Goal: Use online tool/utility: Use online tool/utility

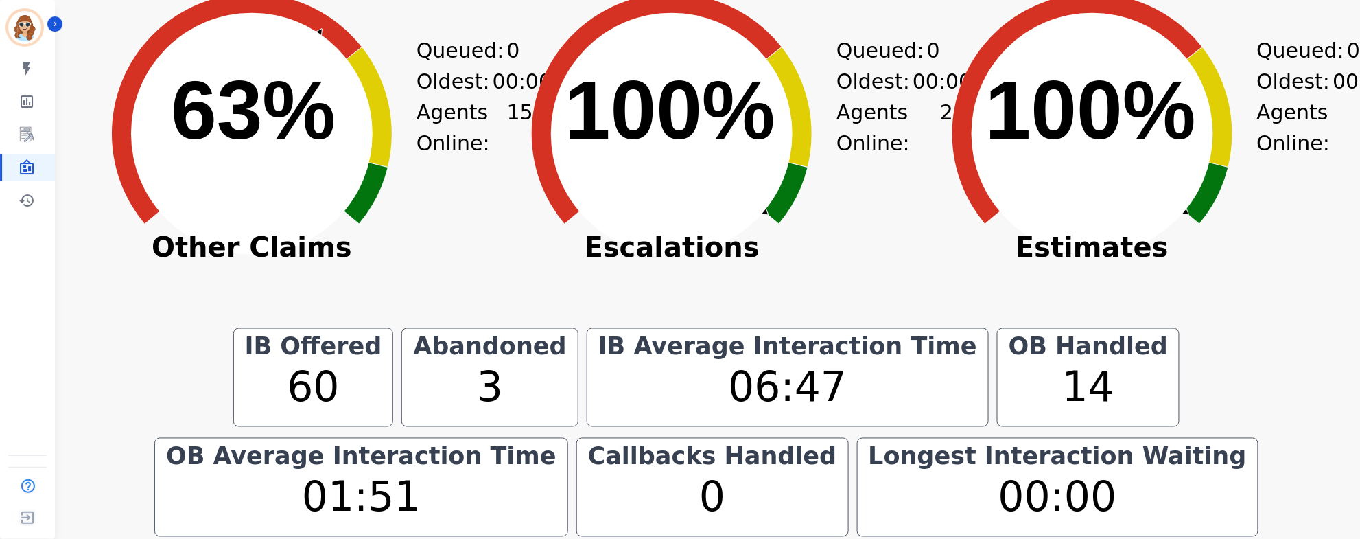
scroll to position [693, 0]
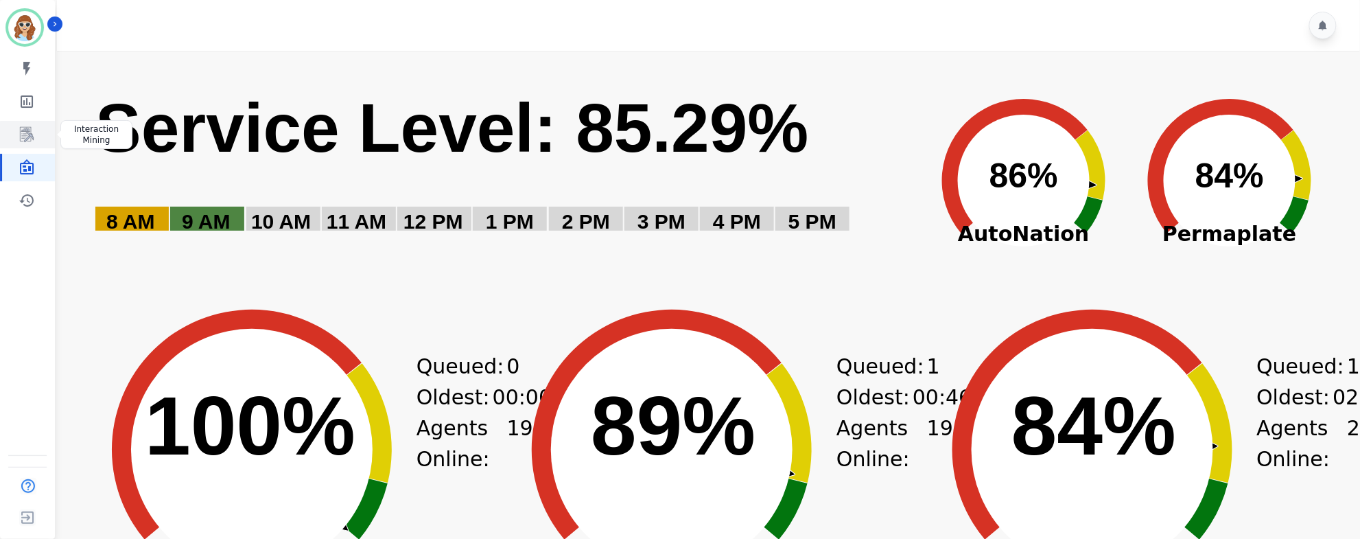
click at [15, 134] on link "Sidebar" at bounding box center [28, 134] width 53 height 27
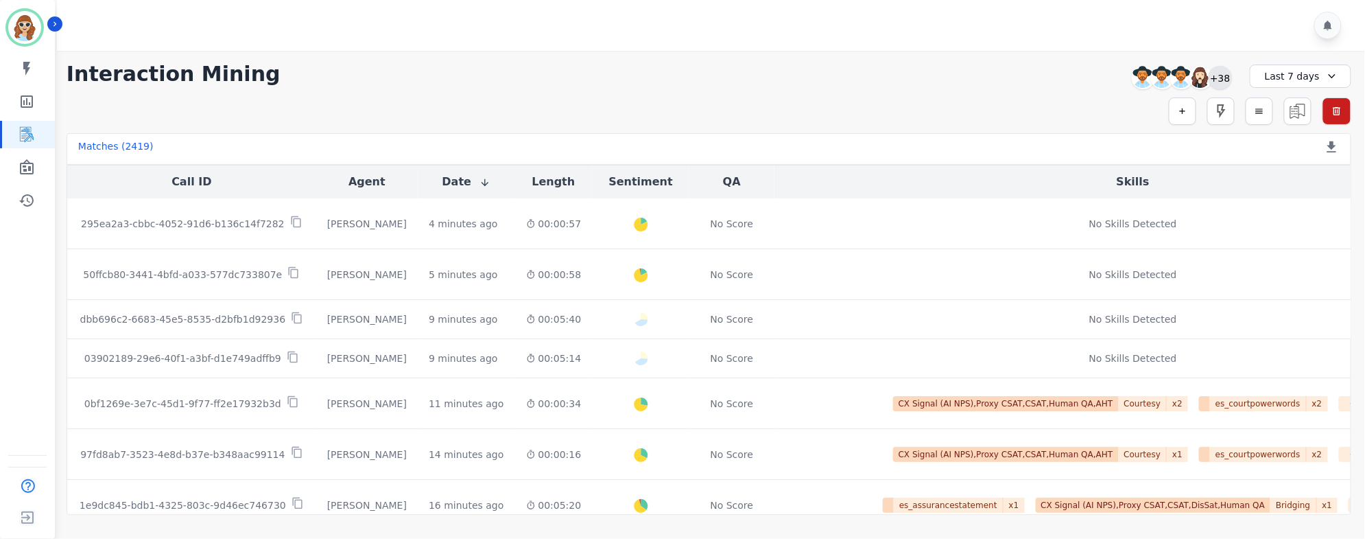
click at [1217, 77] on div "+38" at bounding box center [1220, 77] width 23 height 23
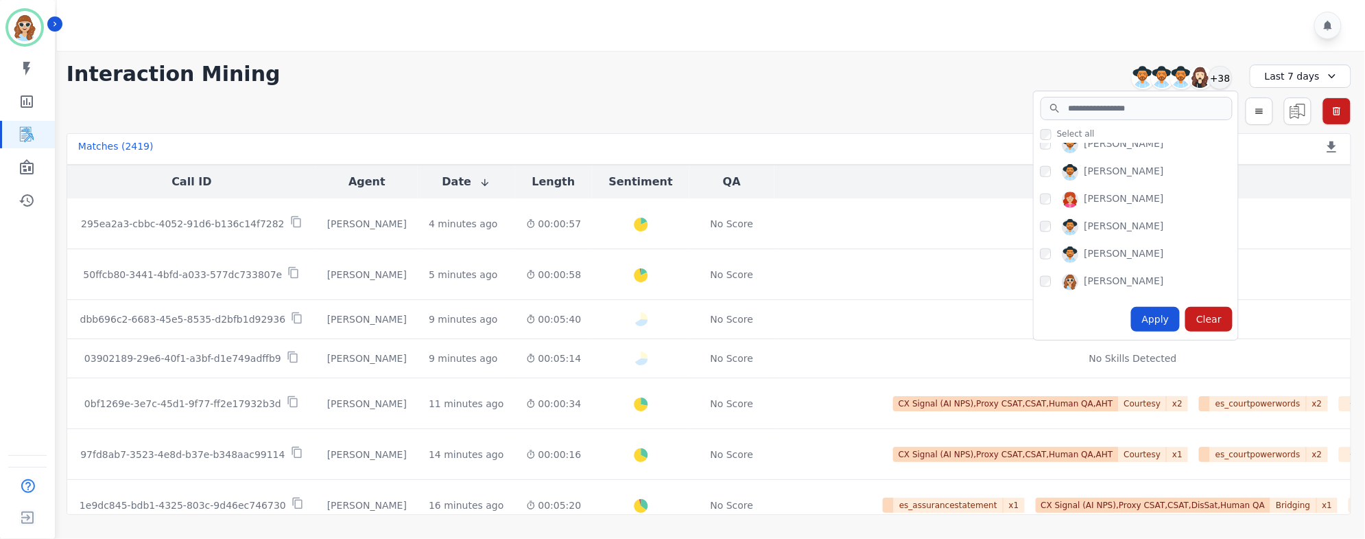
scroll to position [731, 0]
click at [1160, 320] on div "Apply" at bounding box center [1155, 319] width 49 height 25
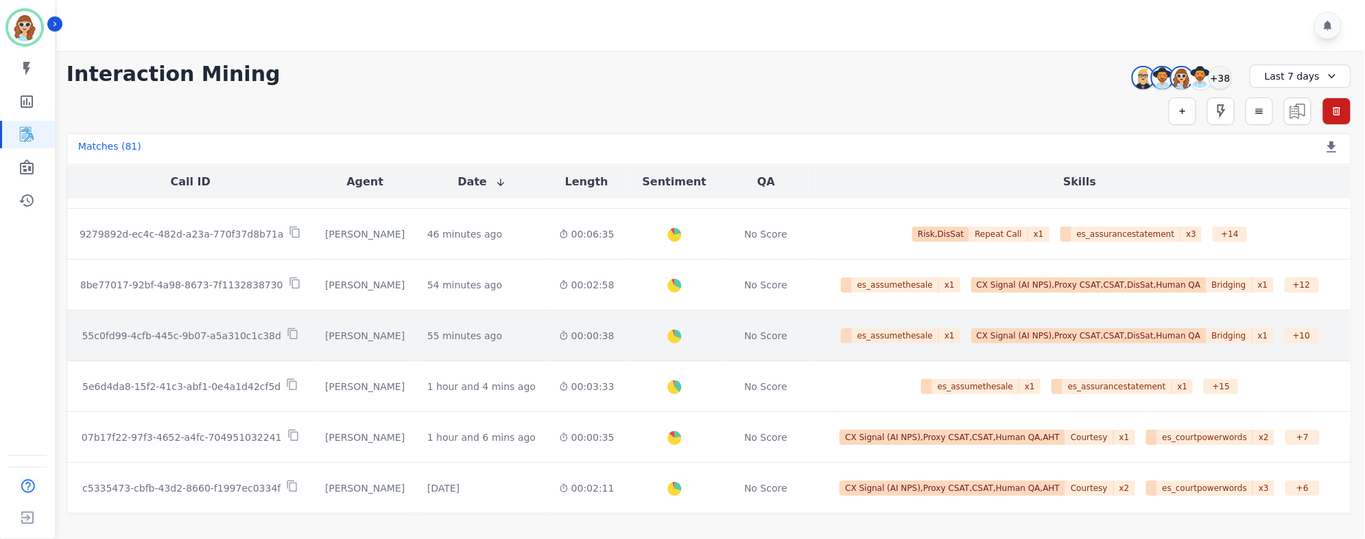
scroll to position [0, 0]
